Goal: Obtain resource: Download file/media

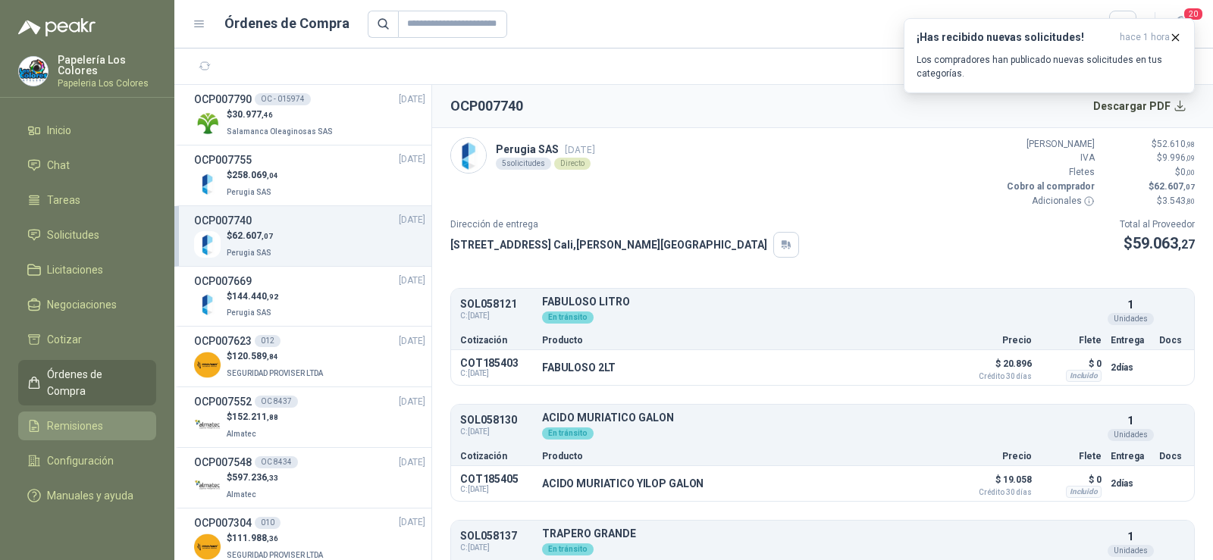
click at [76, 412] on link "Remisiones" at bounding box center [87, 426] width 138 height 29
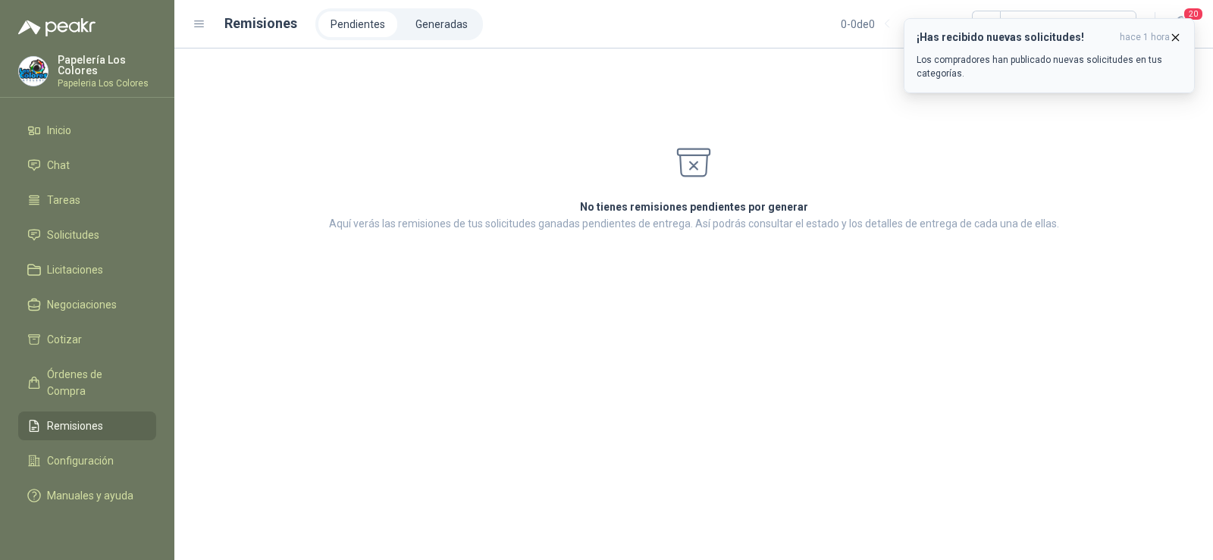
click at [1174, 34] on icon "button" at bounding box center [1175, 37] width 13 height 13
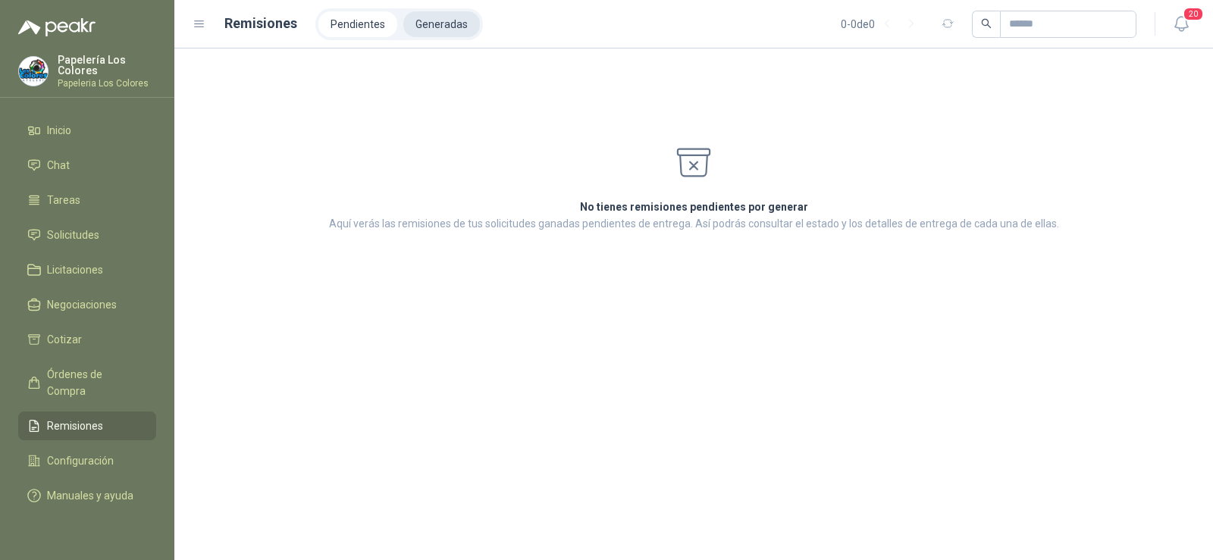
click at [431, 17] on li "Generadas" at bounding box center [441, 24] width 77 height 26
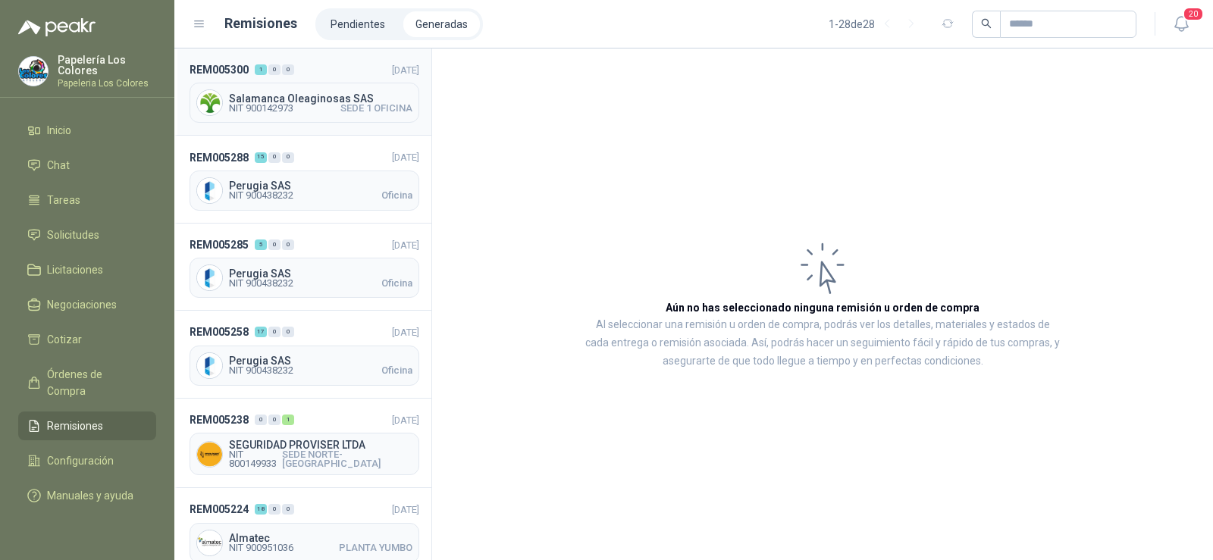
click at [269, 105] on span "NIT 900142973" at bounding box center [261, 108] width 64 height 9
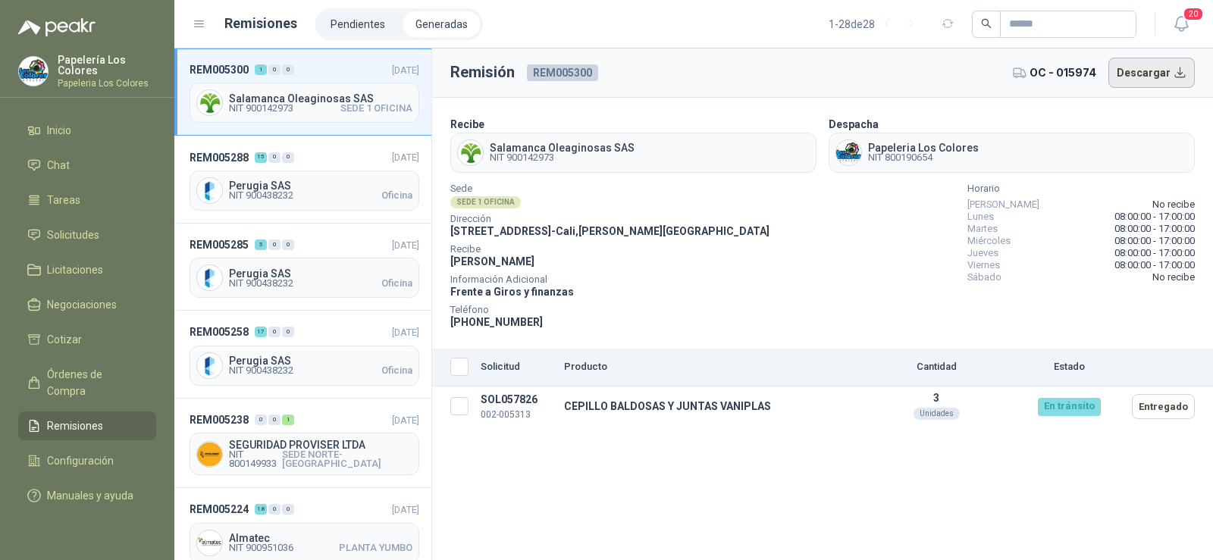
click at [1145, 82] on button "Descargar" at bounding box center [1151, 73] width 87 height 30
